Goal: Navigation & Orientation: Find specific page/section

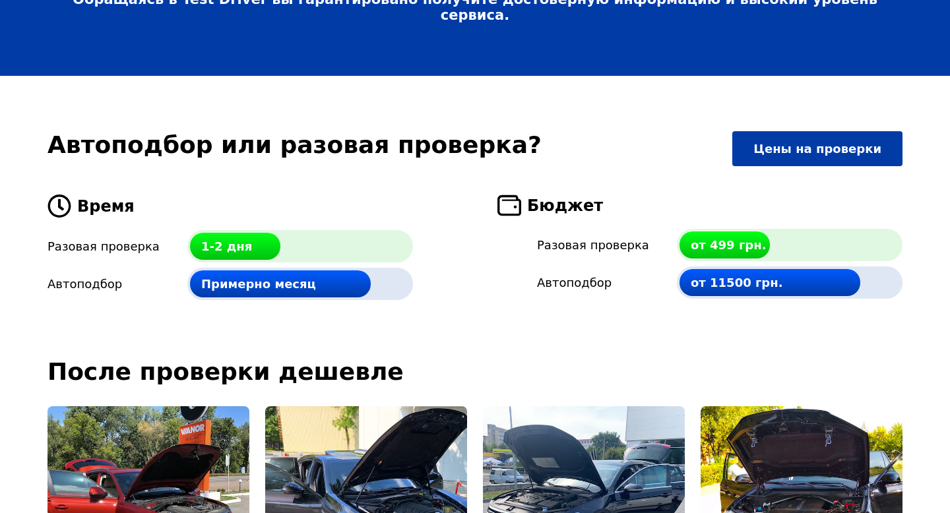
scroll to position [3070, 0]
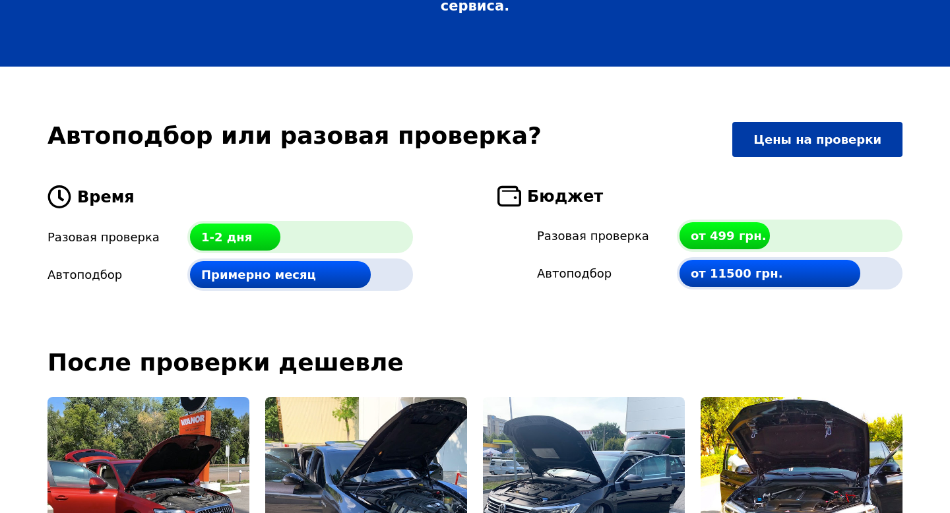
drag, startPoint x: 853, startPoint y: 179, endPoint x: 826, endPoint y: 179, distance: 27.7
click at [826, 257] on div "от 11500 грн." at bounding box center [790, 273] width 226 height 32
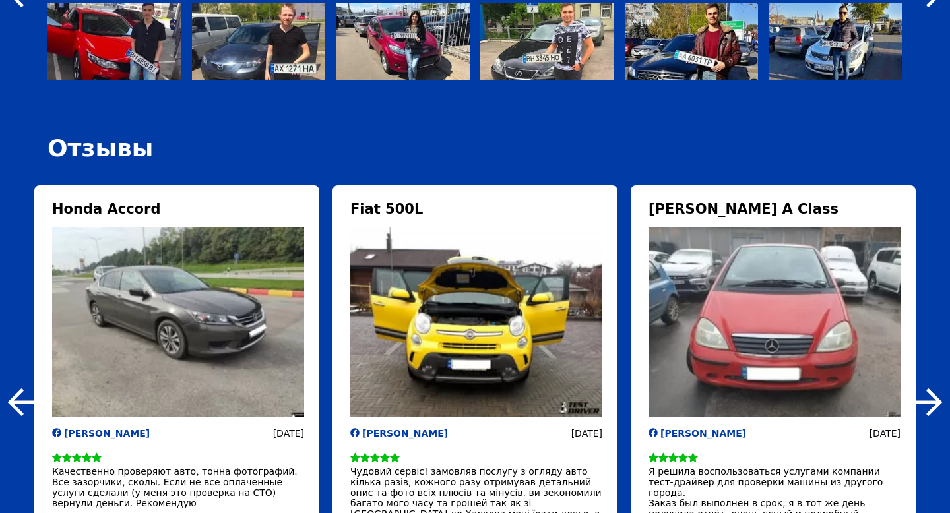
scroll to position [4461, 0]
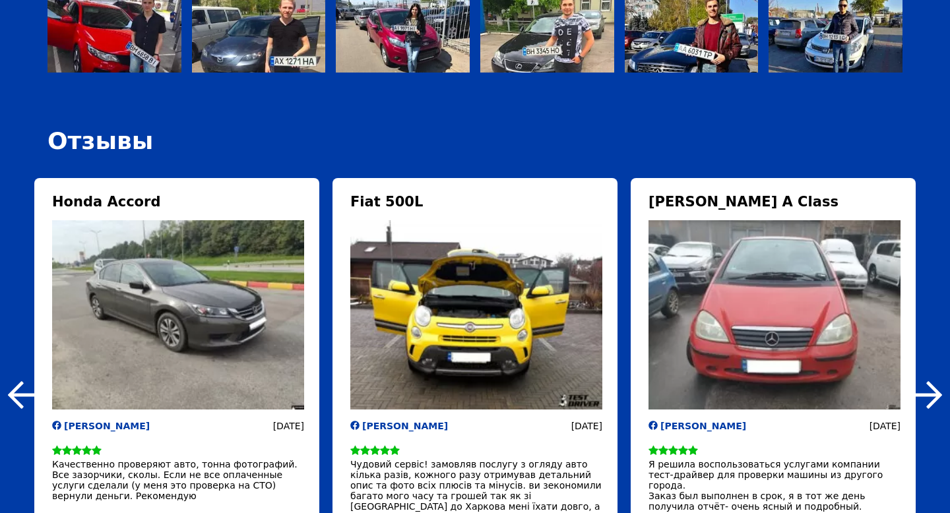
click at [931, 381] on img at bounding box center [928, 395] width 28 height 28
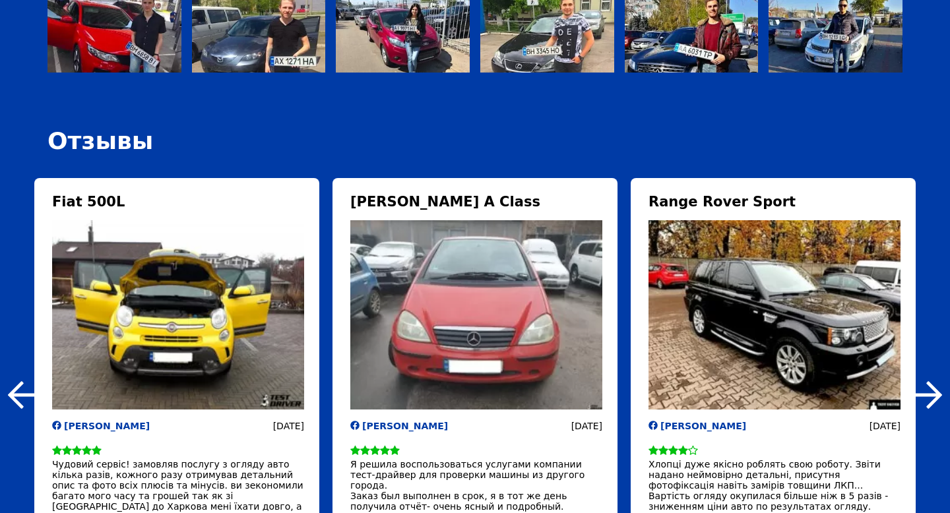
click at [931, 381] on img at bounding box center [928, 395] width 28 height 28
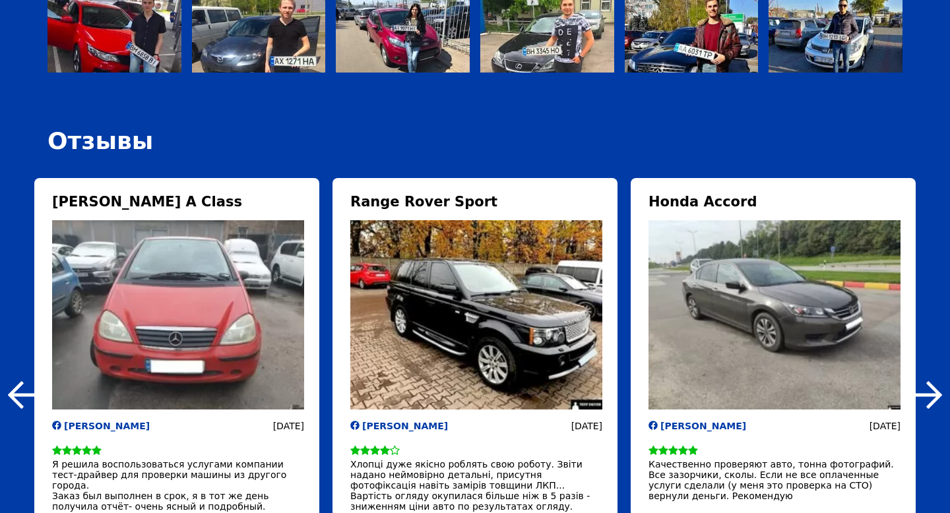
click at [931, 381] on img at bounding box center [928, 395] width 28 height 28
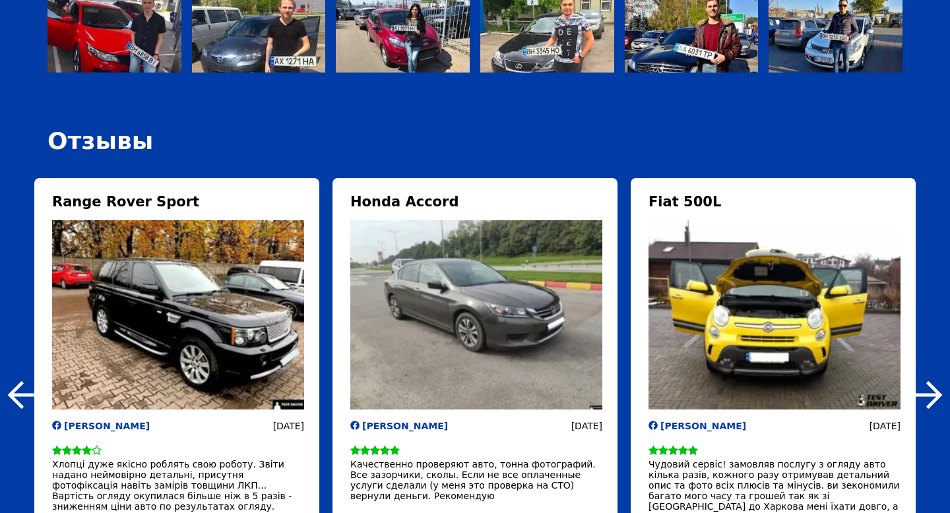
click at [931, 381] on img at bounding box center [928, 395] width 28 height 28
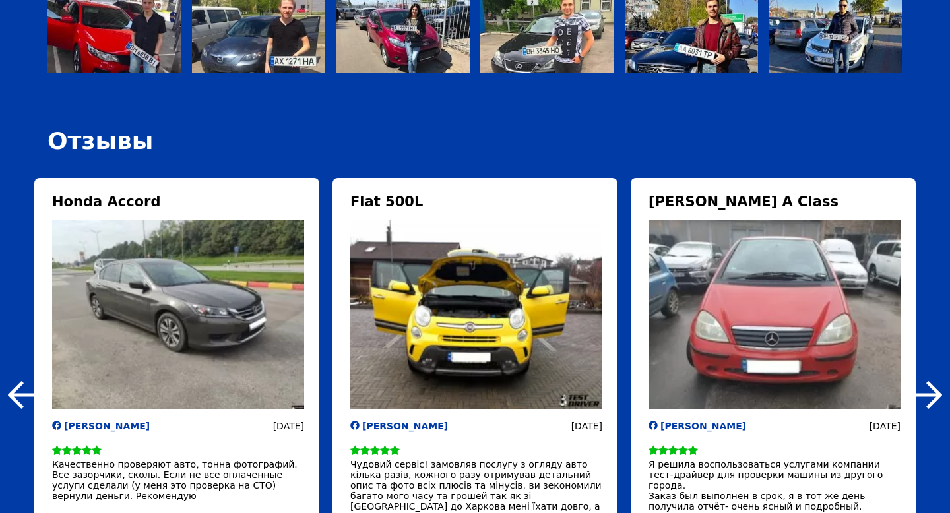
click at [931, 381] on img at bounding box center [928, 395] width 28 height 28
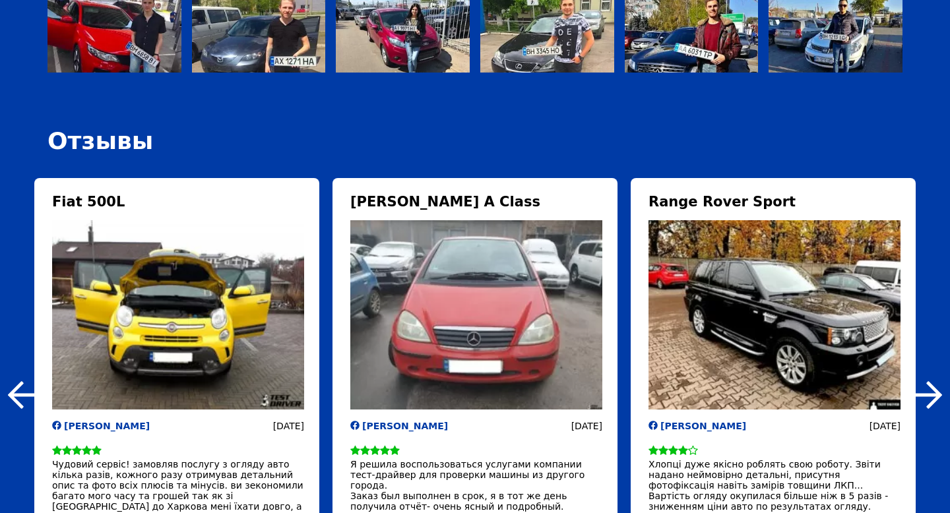
click at [931, 381] on img at bounding box center [928, 395] width 28 height 28
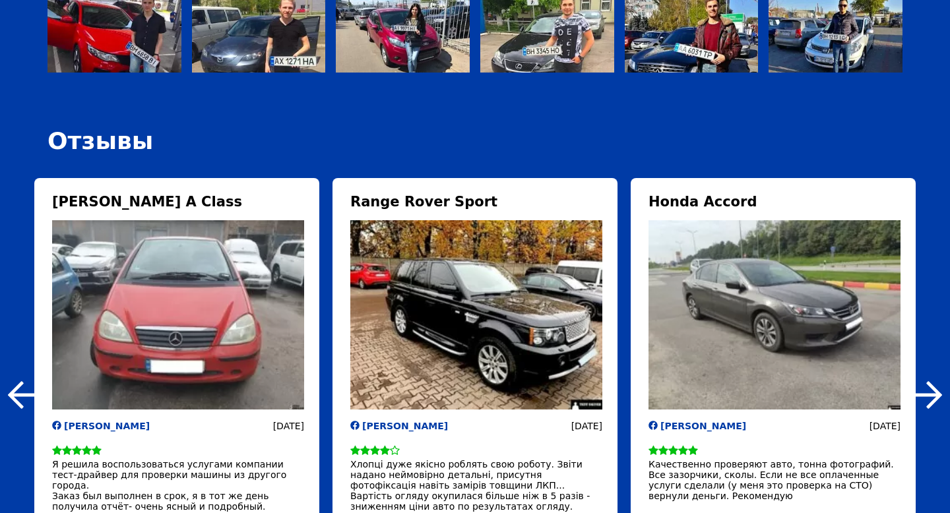
click at [930, 381] on img at bounding box center [928, 395] width 28 height 28
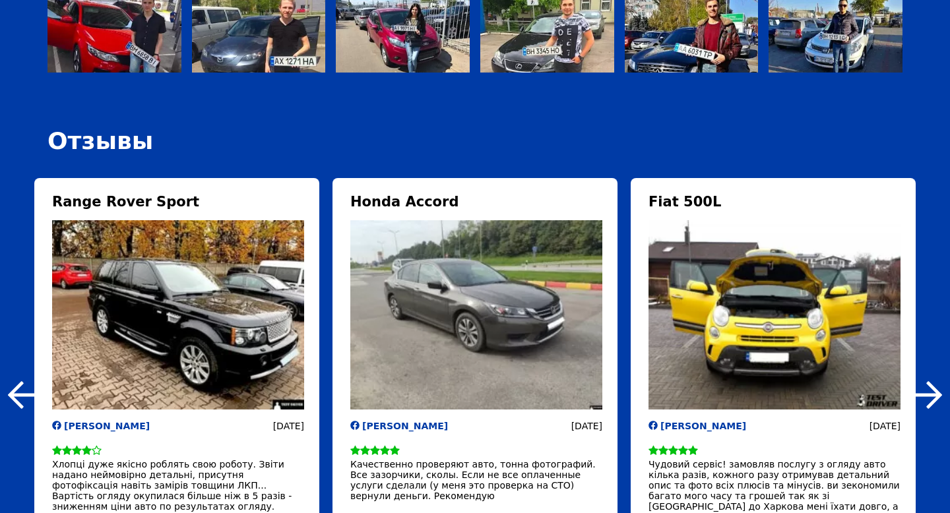
click at [930, 381] on img at bounding box center [928, 395] width 28 height 28
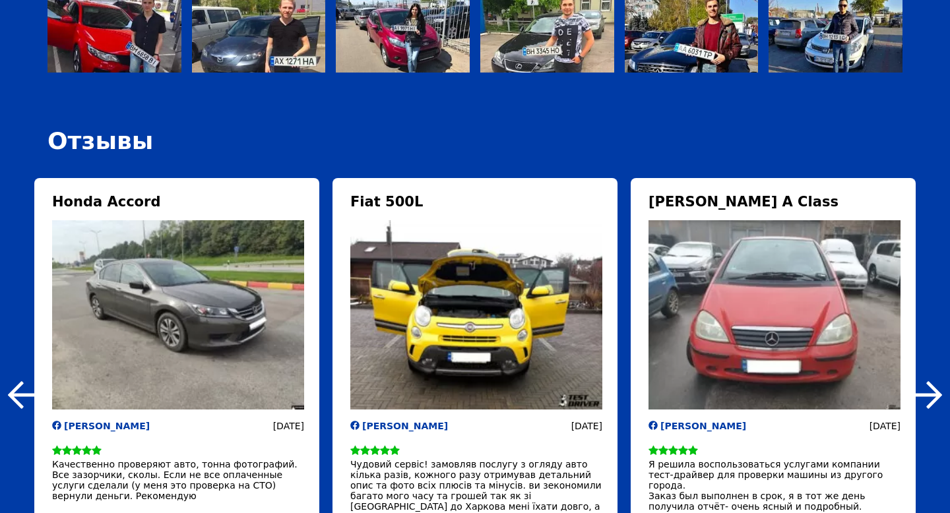
click at [930, 381] on img at bounding box center [928, 395] width 28 height 28
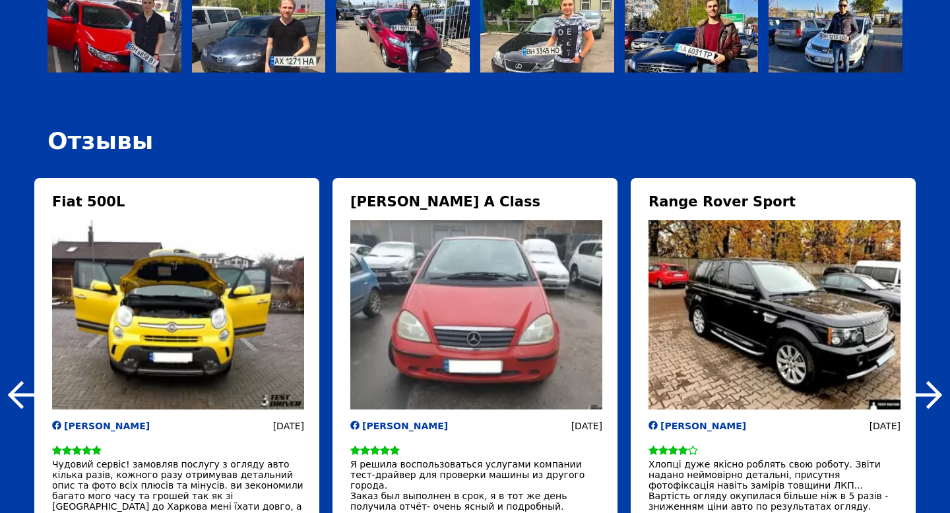
click at [930, 381] on img at bounding box center [928, 395] width 28 height 28
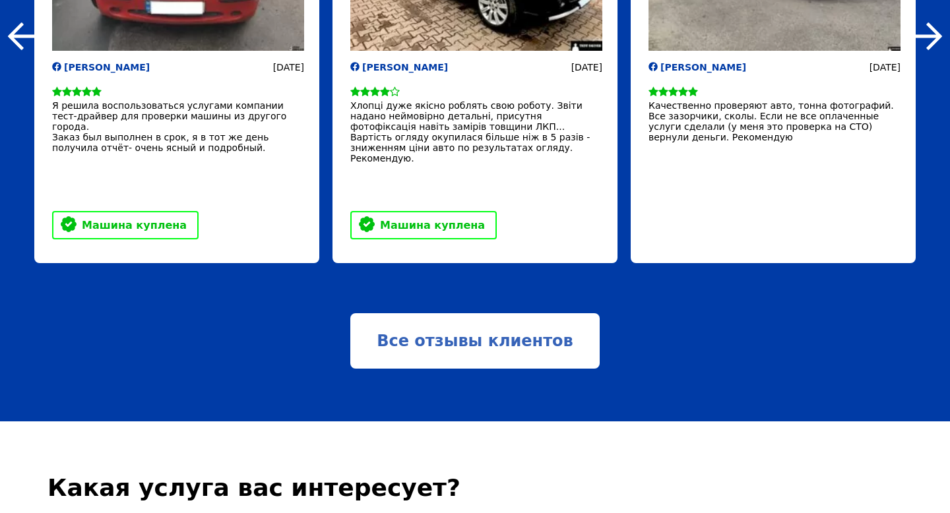
scroll to position [4861, 0]
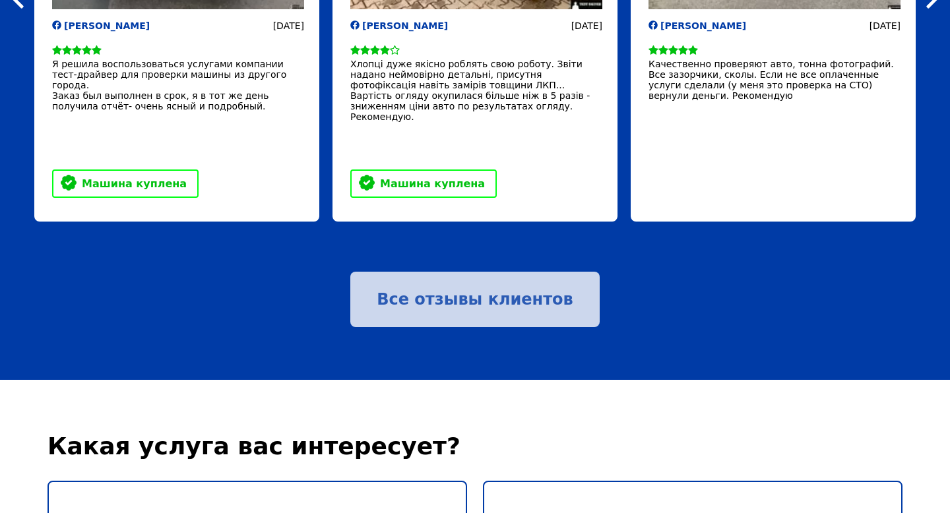
click at [516, 272] on link "Все отзывы клиентов" at bounding box center [474, 299] width 249 height 55
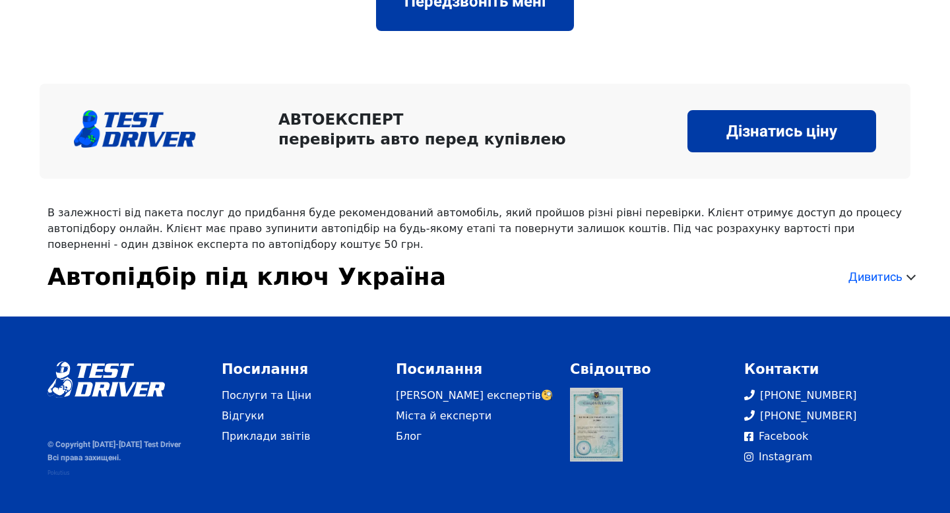
scroll to position [2221, 0]
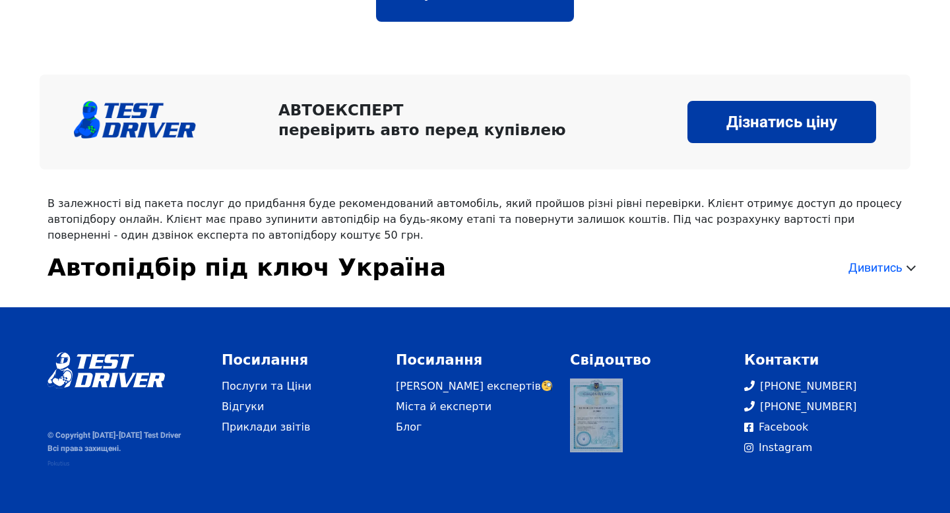
click at [588, 435] on link at bounding box center [596, 416] width 53 height 74
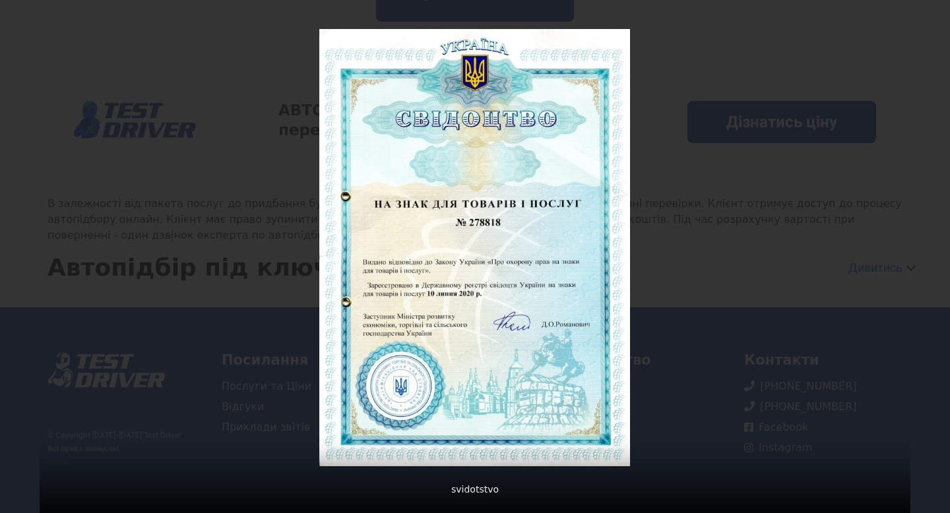
click at [633, 307] on div at bounding box center [475, 256] width 870 height 513
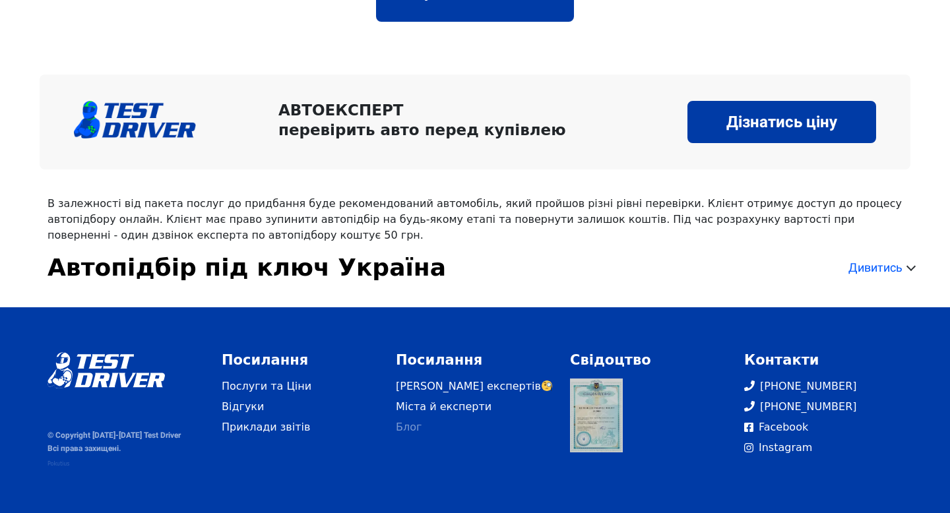
click at [412, 427] on link "Блог" at bounding box center [475, 427] width 158 height 16
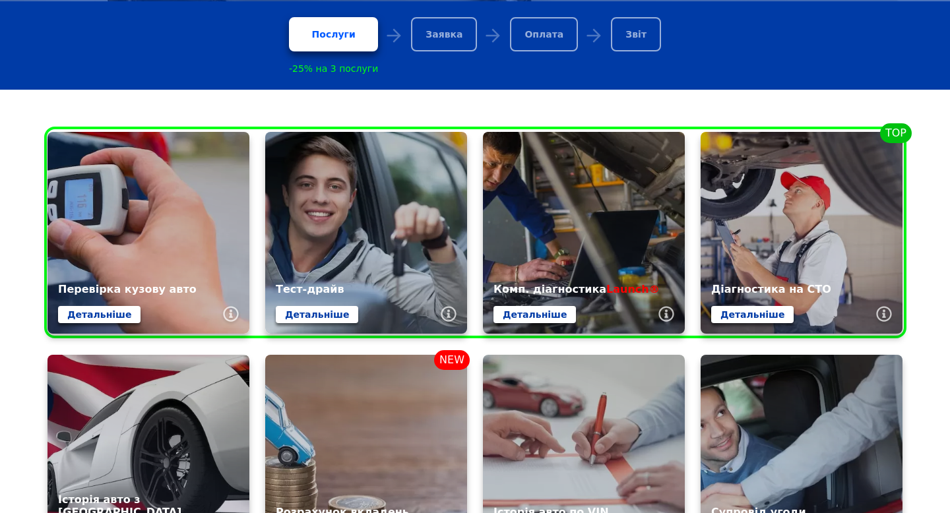
scroll to position [463, 0]
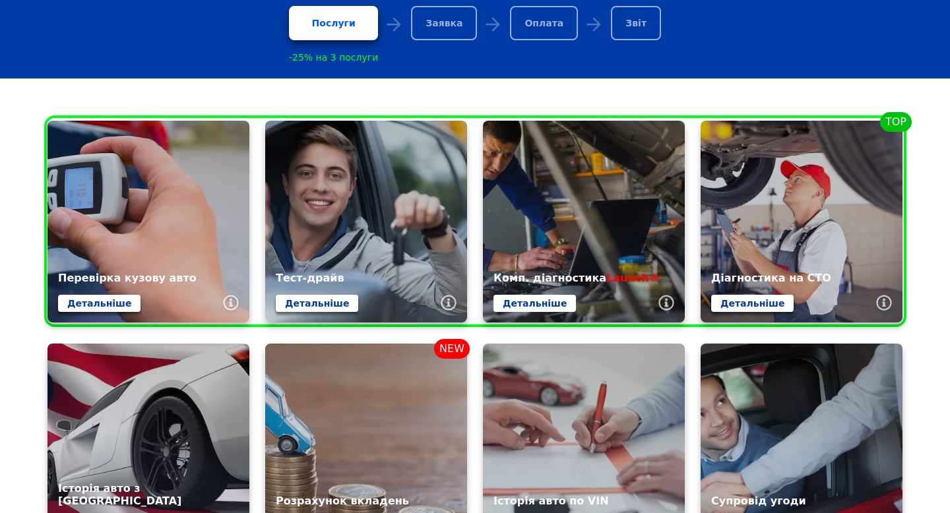
click at [547, 306] on link "Детальніше" at bounding box center [534, 303] width 82 height 17
